Goal: Find specific page/section: Find specific page/section

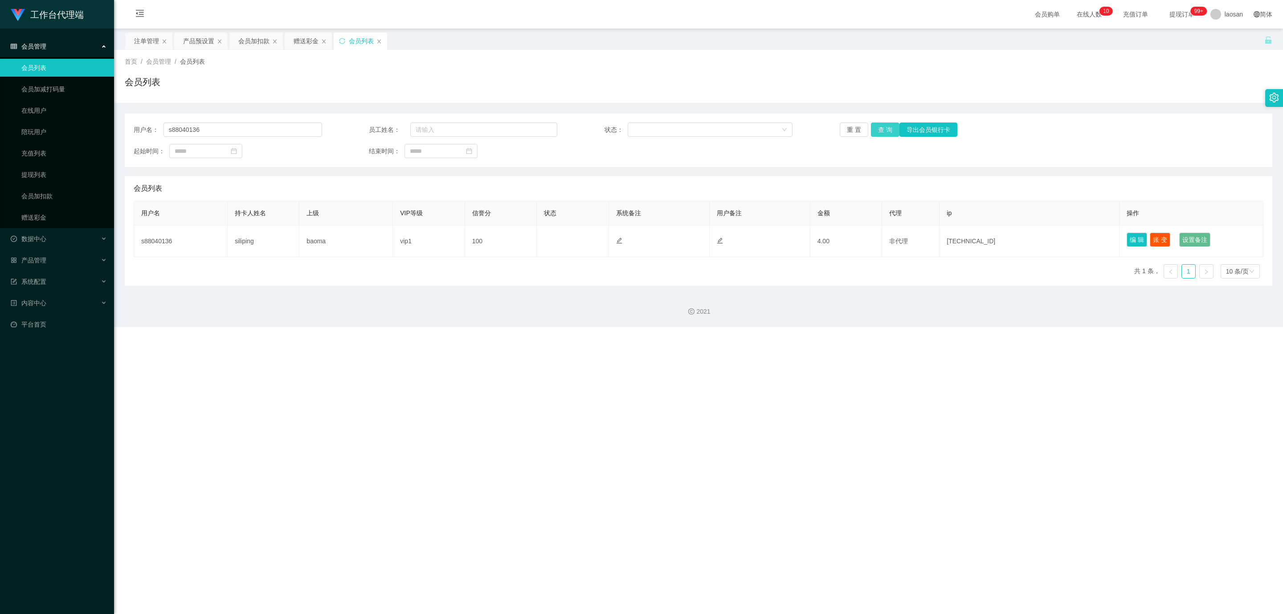
click at [879, 130] on button "查 询" at bounding box center [885, 130] width 29 height 14
click at [677, 336] on div "工作台代理端 会员管理 会员列表 会员加减打码量 在线用户 陪玩用户 充值列表 提现列表 会员加扣款 赠送彩金 数据中心 员工统计 团队统计 产品管理 注单管…" at bounding box center [641, 307] width 1283 height 614
drag, startPoint x: 257, startPoint y: 127, endPoint x: 102, endPoint y: 114, distance: 156.1
click at [102, 114] on section "工作台代理端 会员管理 会员列表 会员加减打码量 在线用户 陪玩用户 充值列表 提现列表 会员加扣款 赠送彩金 数据中心 员工统计 团队统计 产品管理 注单管…" at bounding box center [641, 163] width 1283 height 327
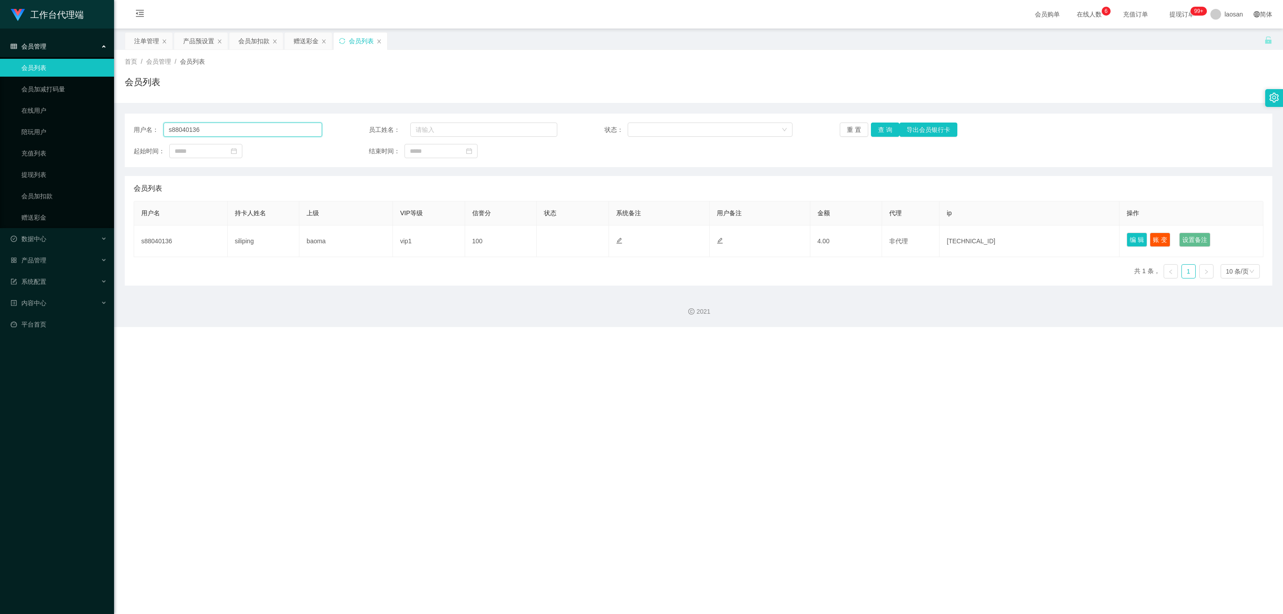
paste input "xdd24624"
type input "xdd246246"
click at [876, 127] on button "查 询" at bounding box center [885, 130] width 29 height 14
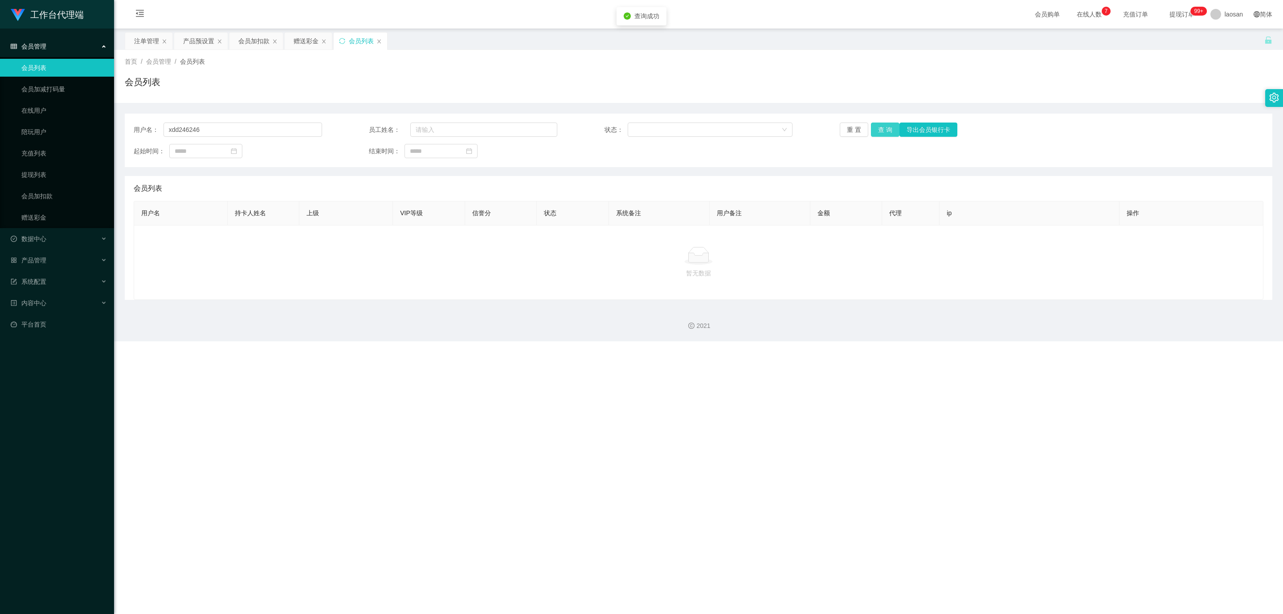
click at [878, 129] on button "查 询" at bounding box center [885, 130] width 29 height 14
click at [878, 129] on div "重 置 查 询 导出会员银行卡" at bounding box center [934, 130] width 188 height 14
